Goal: Transaction & Acquisition: Purchase product/service

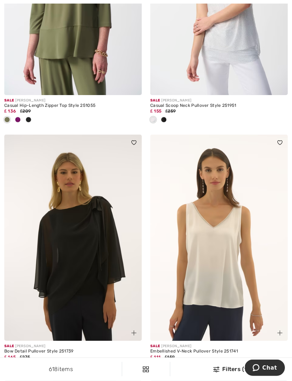
scroll to position [3176, 0]
click at [95, 263] on img at bounding box center [73, 238] width 138 height 206
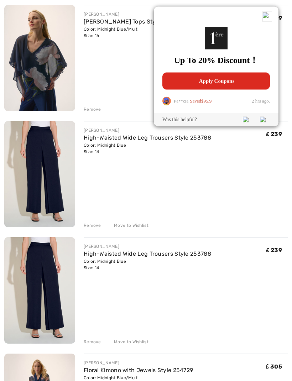
scroll to position [217, 0]
click at [95, 342] on div "Remove" at bounding box center [92, 342] width 17 height 6
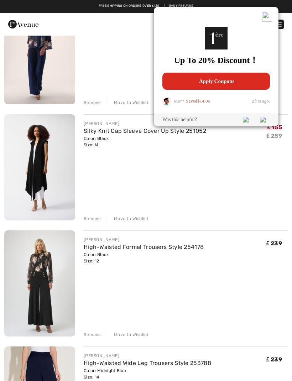
scroll to position [456, 0]
click at [47, 304] on img at bounding box center [39, 284] width 71 height 106
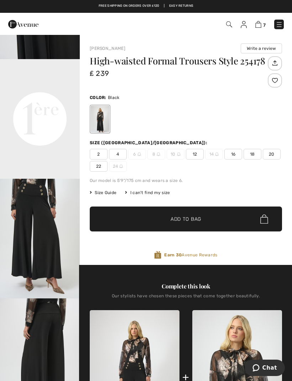
scroll to position [236, 0]
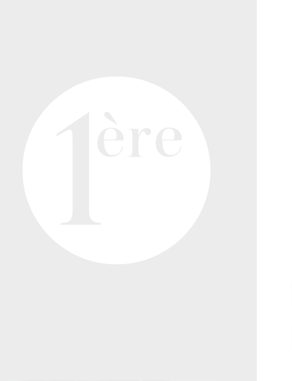
click at [65, 83] on video "Your browser does not support the video tag." at bounding box center [40, 79] width 80 height 40
click at [61, 93] on video "Your browser does not support the video tag." at bounding box center [40, 79] width 80 height 40
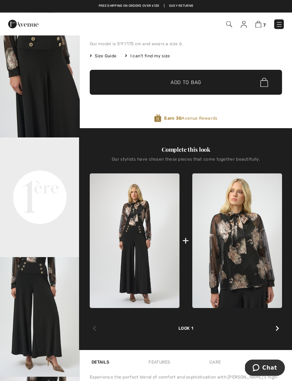
scroll to position [0, 0]
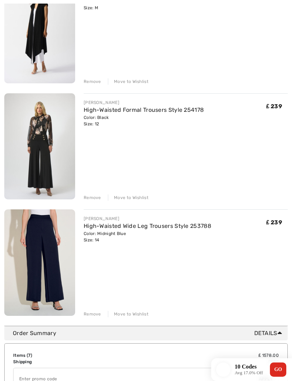
scroll to position [593, 0]
click at [51, 271] on img at bounding box center [39, 263] width 71 height 107
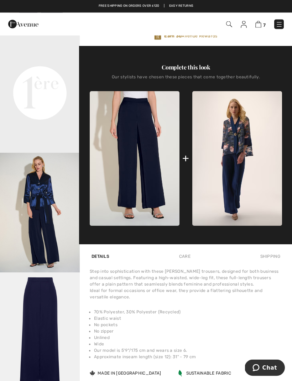
scroll to position [255, 0]
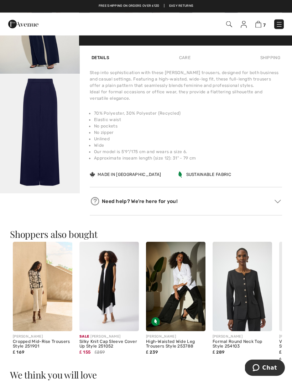
click at [51, 168] on img "4 / 4" at bounding box center [40, 134] width 80 height 120
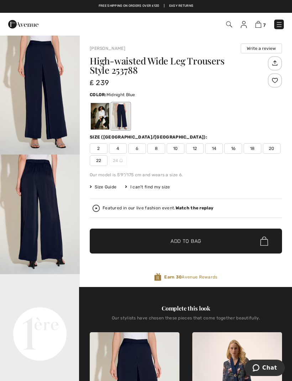
click at [262, 25] on img at bounding box center [259, 24] width 6 height 7
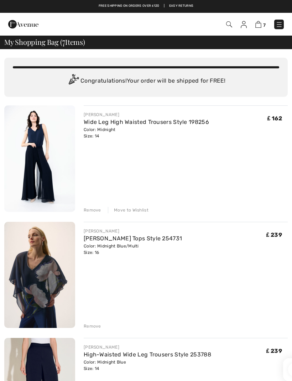
click at [51, 174] on img at bounding box center [39, 159] width 71 height 107
click at [56, 175] on img at bounding box center [39, 159] width 71 height 107
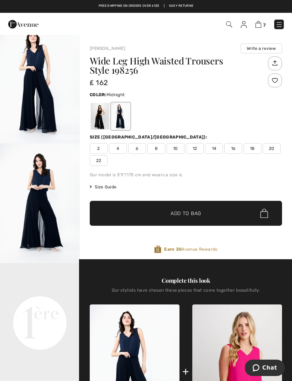
scroll to position [36, 0]
click at [56, 291] on video "Your browser does not support the video tag." at bounding box center [40, 283] width 80 height 40
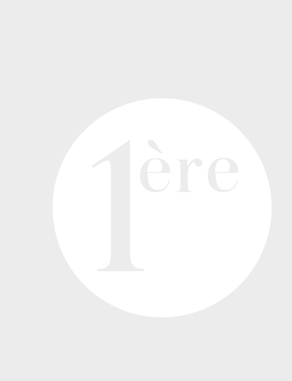
scroll to position [0, 0]
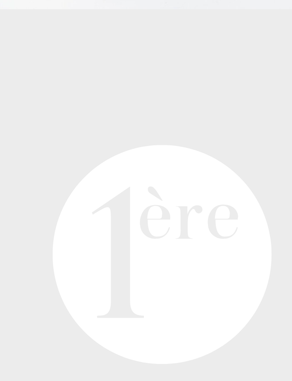
click at [7, 175] on video "Your browser does not support the video tag." at bounding box center [40, 195] width 80 height 40
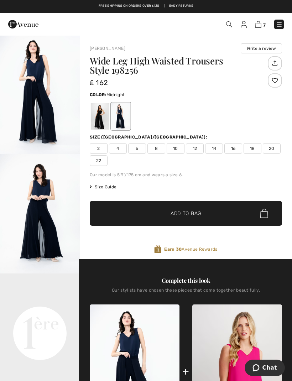
click at [108, 186] on span "Size Guide" at bounding box center [103, 187] width 27 height 6
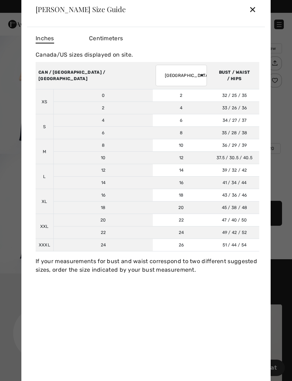
click at [156, 76] on select "AUSTRALIA UK France Germany Spain Italy Japan" at bounding box center [181, 75] width 51 height 21
select select "uk"
click at [153, 173] on td "14" at bounding box center [181, 170] width 57 height 12
click at [256, 4] on div "✕" at bounding box center [252, 9] width 7 height 15
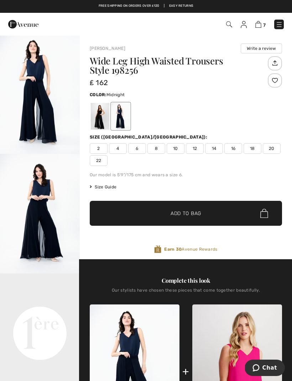
click at [253, 9] on div "Free shipping on orders over ₤120 | Easy Returns" at bounding box center [146, 10] width 285 height 12
click at [261, 23] on img at bounding box center [259, 24] width 6 height 7
click at [257, 27] on img at bounding box center [259, 24] width 6 height 7
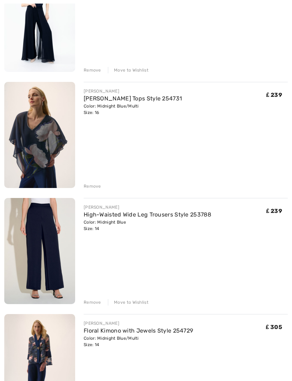
scroll to position [140, 0]
click at [50, 150] on img at bounding box center [39, 135] width 71 height 106
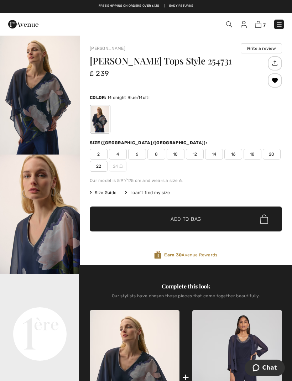
click at [58, 132] on img "1 / 5" at bounding box center [40, 95] width 80 height 120
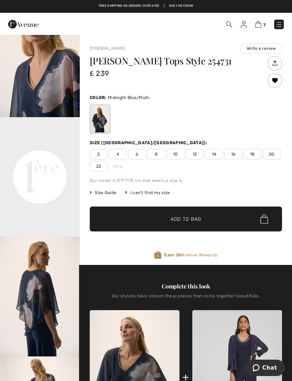
scroll to position [164, 0]
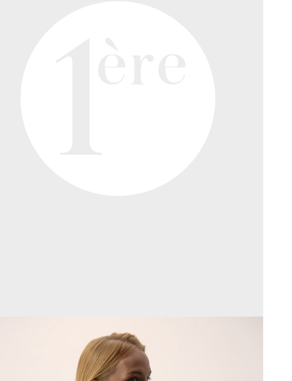
click at [15, 117] on video "Your browser does not support the video tag." at bounding box center [40, 137] width 80 height 40
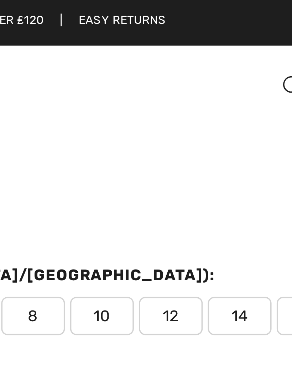
scroll to position [0, 0]
